Goal: Navigation & Orientation: Find specific page/section

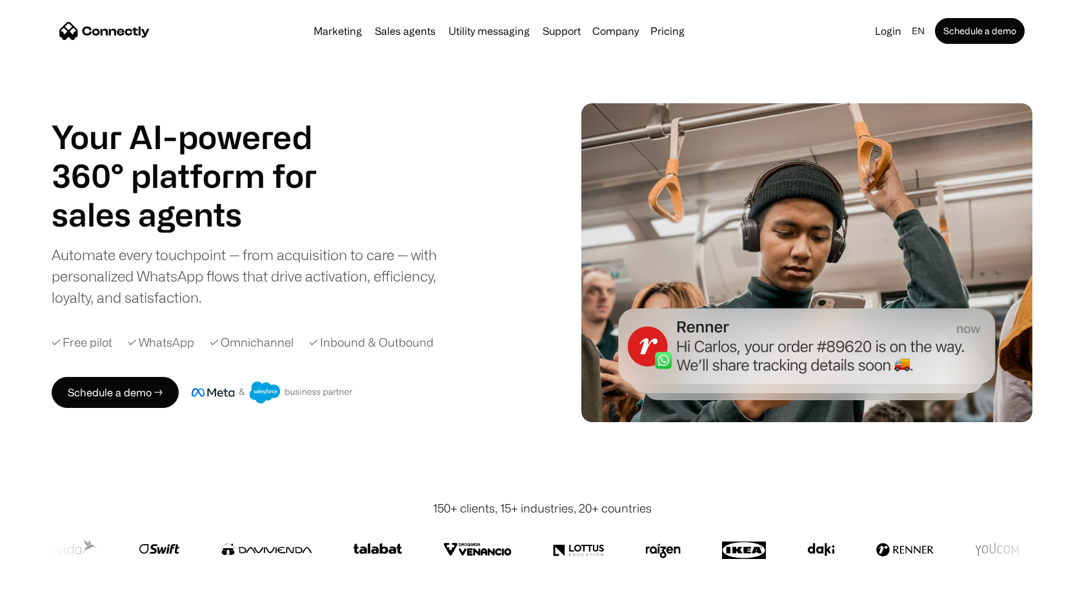
click at [752, 550] on img at bounding box center [744, 548] width 45 height 31
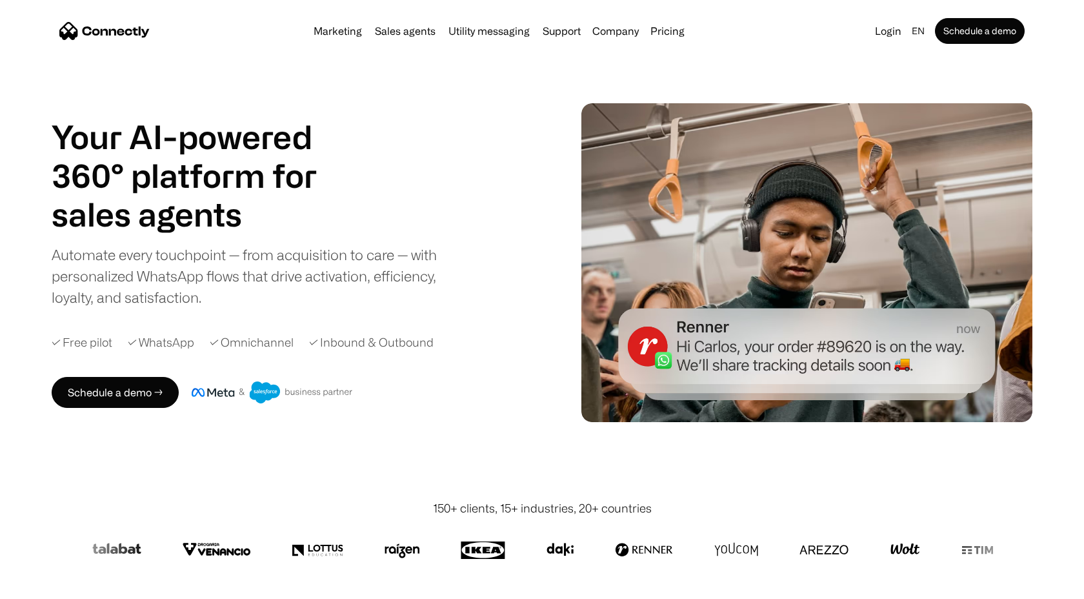
click at [902, 550] on img at bounding box center [905, 548] width 30 height 31
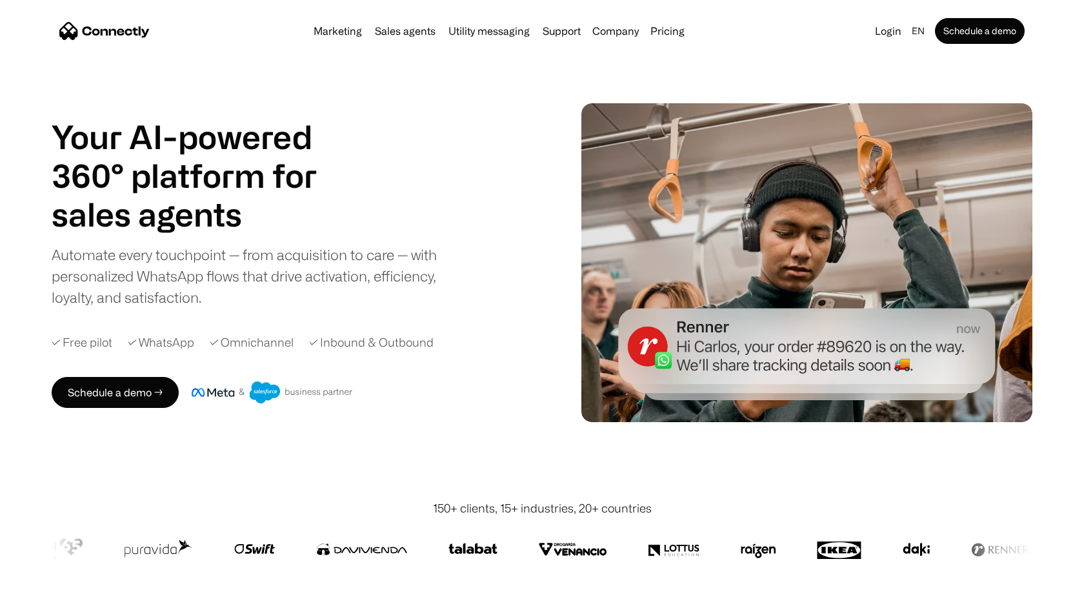
click at [902, 550] on img at bounding box center [915, 548] width 27 height 31
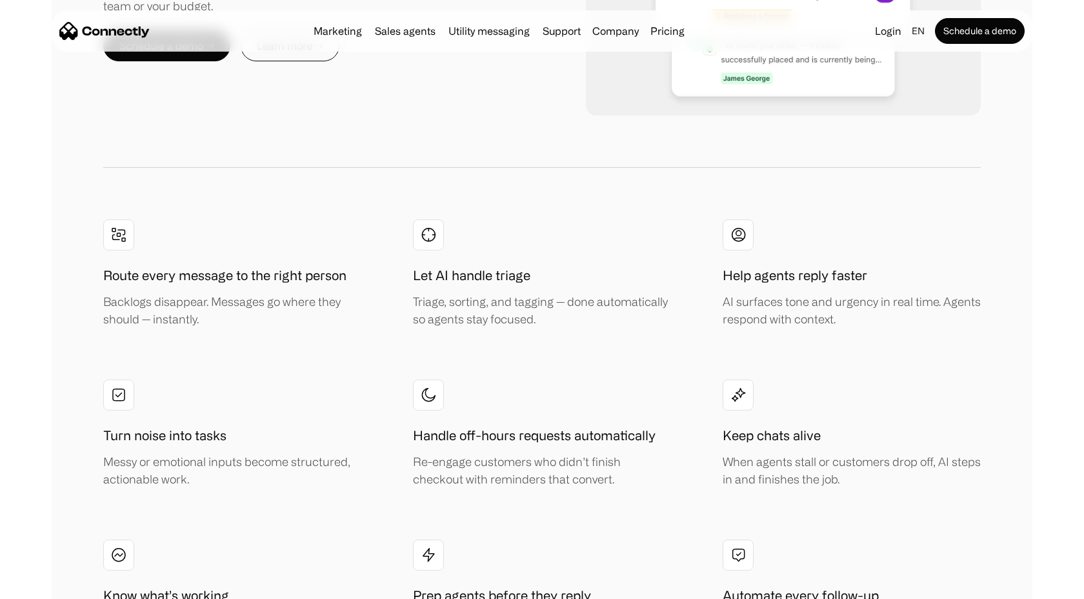
scroll to position [2568, 0]
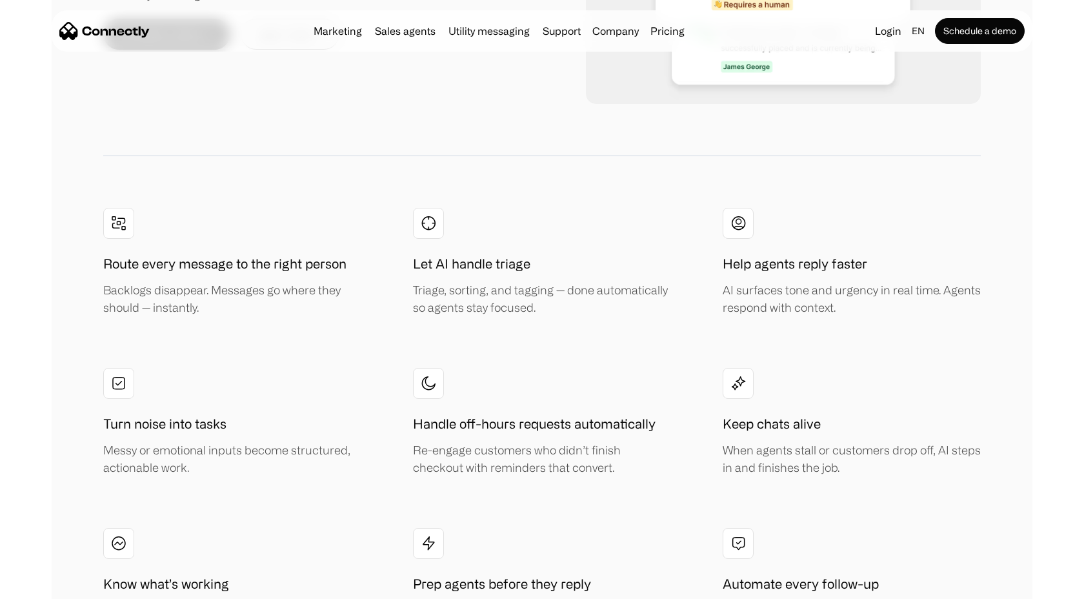
click at [481, 42] on nav "Marketing Sales agents Utility messaging Support Company About us Careers Conta…" at bounding box center [541, 31] width 965 height 26
click at [481, 35] on link "Utility messaging" at bounding box center [489, 31] width 92 height 10
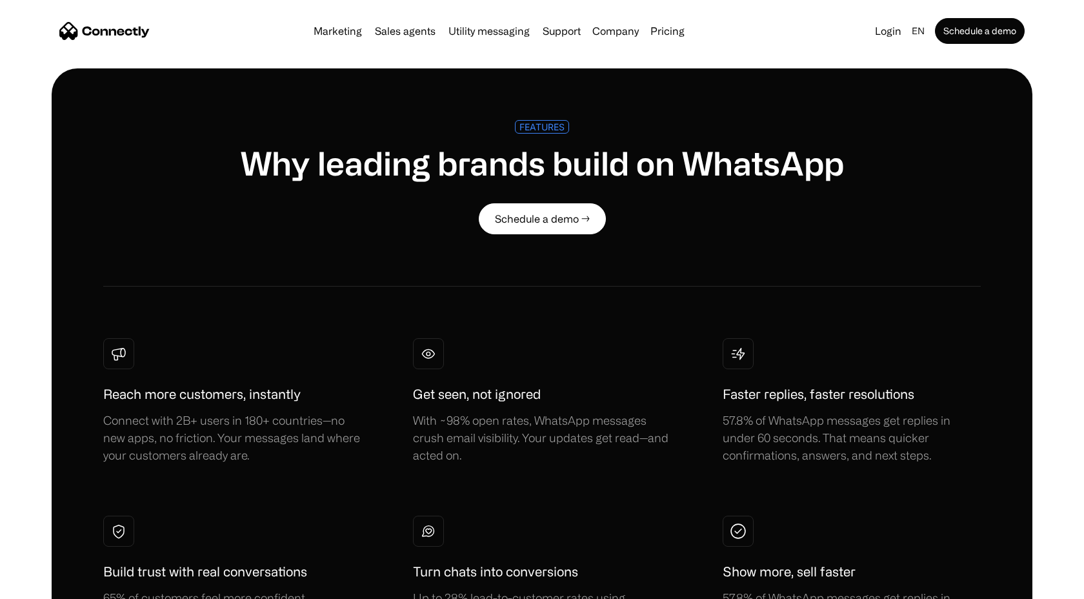
scroll to position [539, 0]
